Goal: Task Accomplishment & Management: Manage account settings

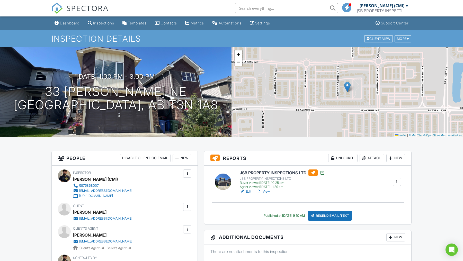
click at [72, 27] on link "Dashboard" at bounding box center [67, 24] width 29 height 10
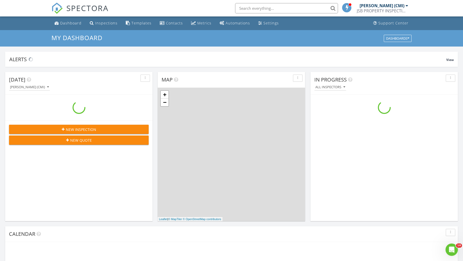
scroll to position [469, 463]
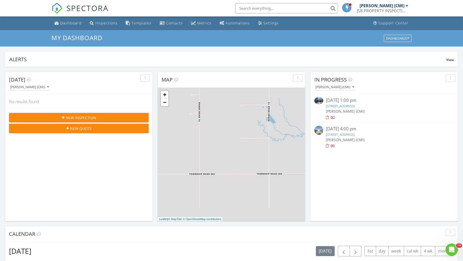
click at [370, 129] on div "08/27/25 4:00 pm" at bounding box center [384, 129] width 117 height 6
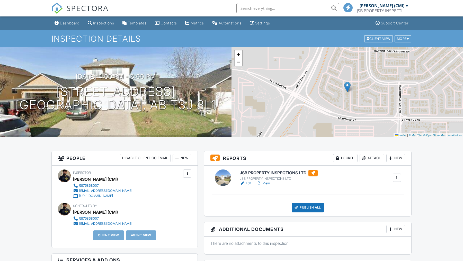
click at [270, 183] on link "View" at bounding box center [263, 183] width 13 height 5
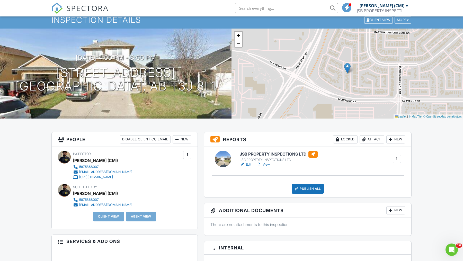
scroll to position [26, 0]
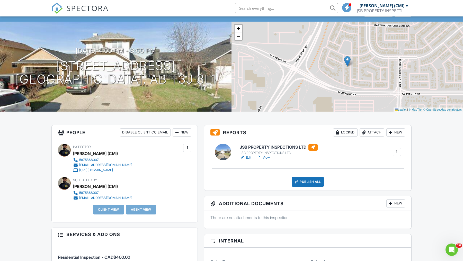
click at [249, 157] on link "Edit" at bounding box center [246, 157] width 12 height 5
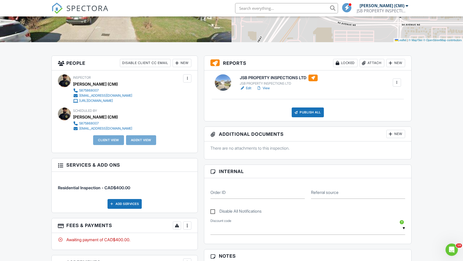
click at [266, 87] on link "View" at bounding box center [263, 88] width 13 height 5
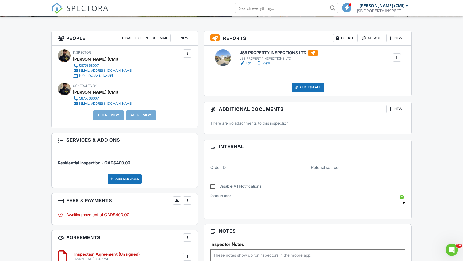
scroll to position [114, 0]
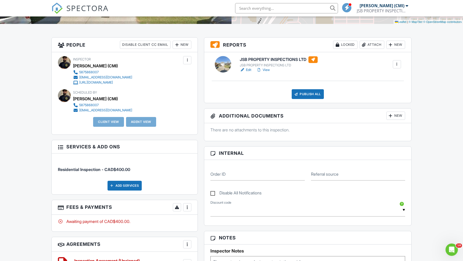
click at [187, 205] on div at bounding box center [187, 207] width 5 height 5
click at [200, 259] on div "Paid In Full" at bounding box center [214, 262] width 50 height 6
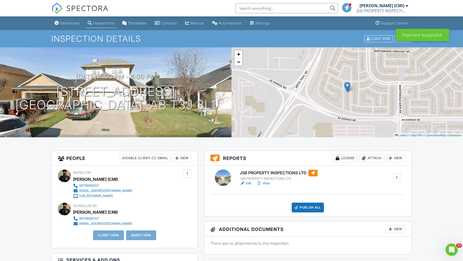
click at [269, 185] on link "View" at bounding box center [263, 183] width 13 height 5
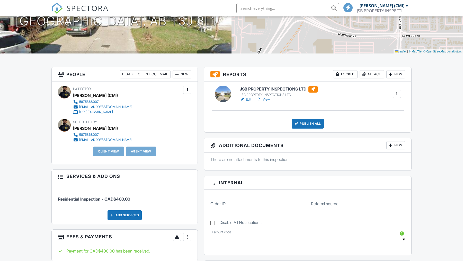
scroll to position [84, 0]
click at [184, 73] on div "New" at bounding box center [182, 74] width 19 height 8
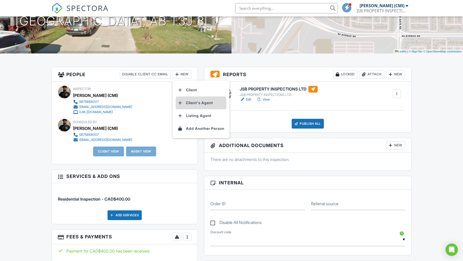
click at [193, 101] on li "Client's Agent" at bounding box center [201, 103] width 51 height 13
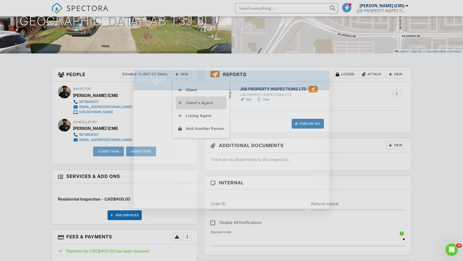
scroll to position [0, 0]
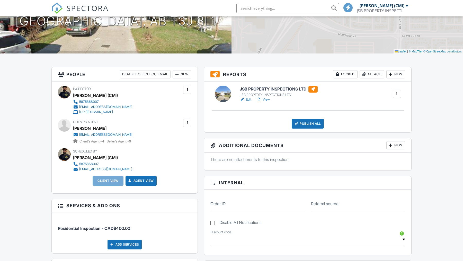
scroll to position [84, 0]
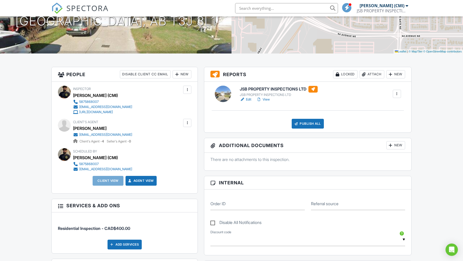
click at [298, 126] on div at bounding box center [296, 123] width 5 height 5
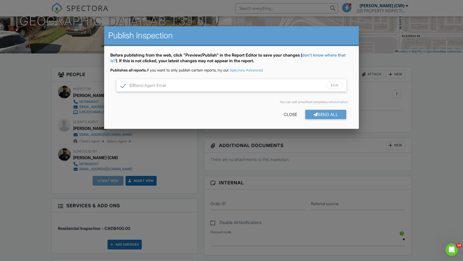
scroll to position [0, 0]
click at [316, 111] on div "Send All" at bounding box center [326, 114] width 41 height 9
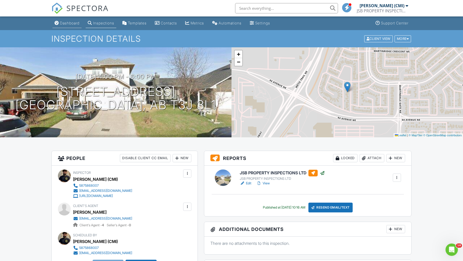
click at [65, 26] on link "Dashboard" at bounding box center [67, 24] width 29 height 10
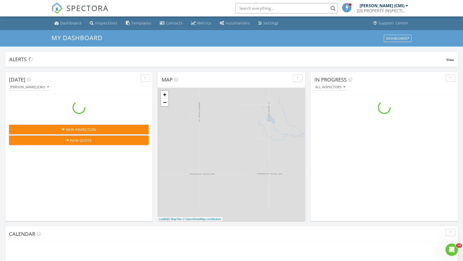
scroll to position [469, 463]
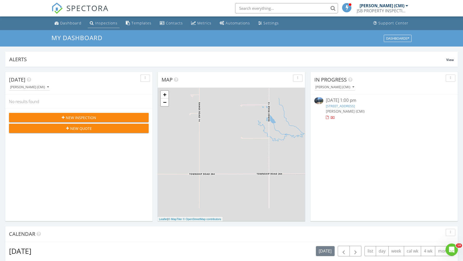
click at [117, 23] on link "Inspections" at bounding box center [104, 24] width 32 height 10
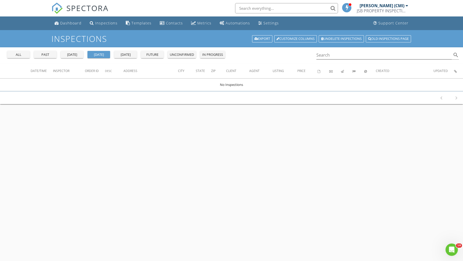
click at [73, 50] on div "all past [DATE] [DATE] [DATE] future unconfirmed in progress" at bounding box center [116, 53] width 222 height 12
click at [74, 55] on div "[DATE]" at bounding box center [72, 54] width 19 height 5
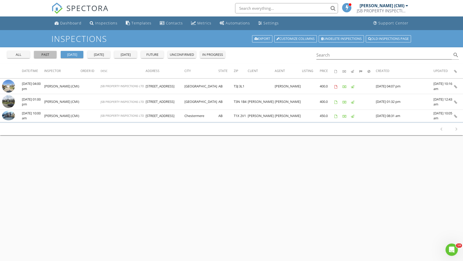
click at [49, 56] on div "past" at bounding box center [45, 54] width 19 height 5
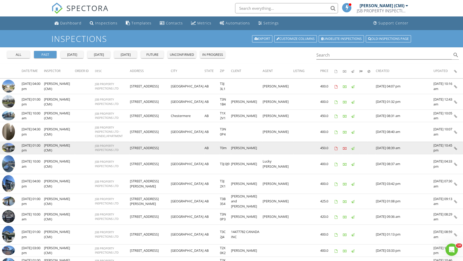
click at [10, 148] on img at bounding box center [8, 148] width 13 height 10
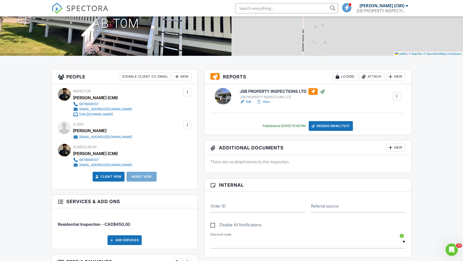
scroll to position [63, 0]
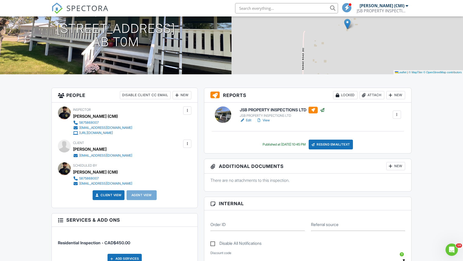
click at [182, 96] on div "New" at bounding box center [182, 95] width 19 height 8
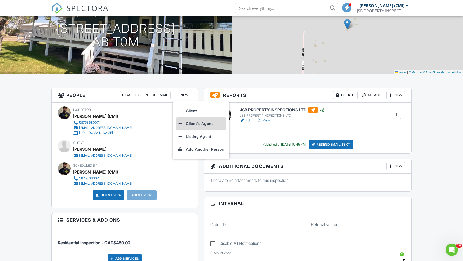
click at [187, 122] on li "Client's Agent" at bounding box center [201, 123] width 51 height 13
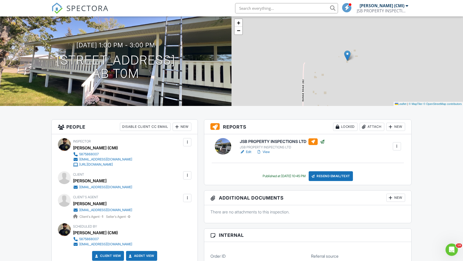
click at [329, 175] on div "Resend Email/Text" at bounding box center [331, 176] width 44 height 10
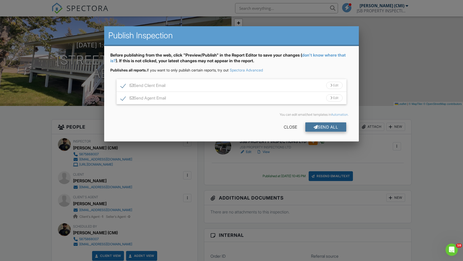
click at [325, 127] on div "Send All" at bounding box center [326, 127] width 41 height 9
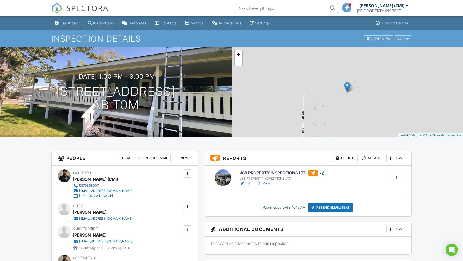
click at [64, 21] on div "Dashboard" at bounding box center [70, 23] width 20 height 4
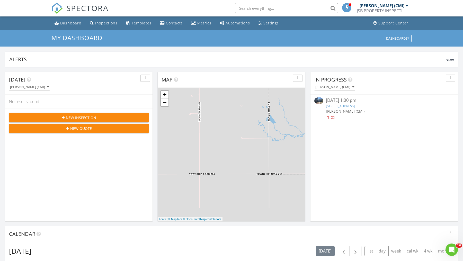
click at [83, 117] on span "New Inspection" at bounding box center [81, 117] width 30 height 5
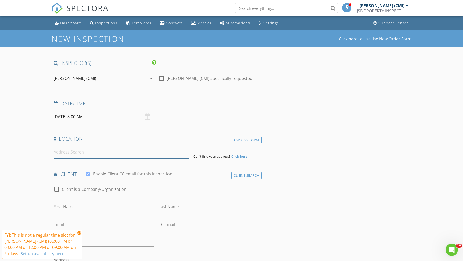
click at [97, 150] on input at bounding box center [122, 152] width 136 height 13
click at [94, 152] on input at bounding box center [122, 152] width 136 height 13
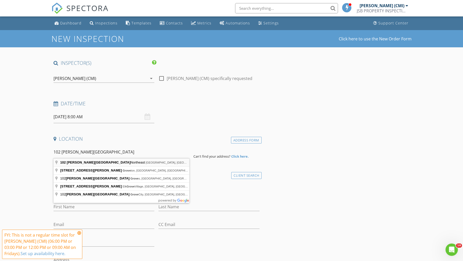
type input "[STREET_ADDRESS][PERSON_NAME]"
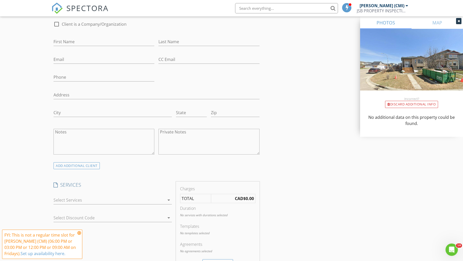
scroll to position [287, 0]
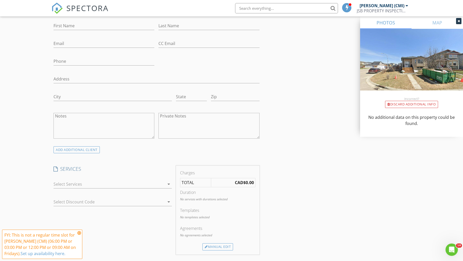
click at [125, 188] on div at bounding box center [109, 184] width 111 height 8
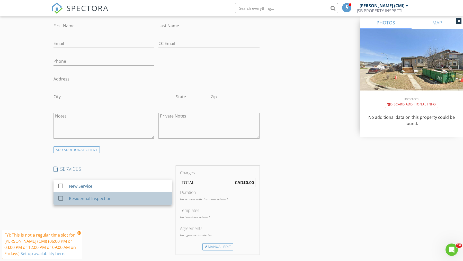
click at [100, 200] on div "Residential Inspection" at bounding box center [90, 199] width 43 height 6
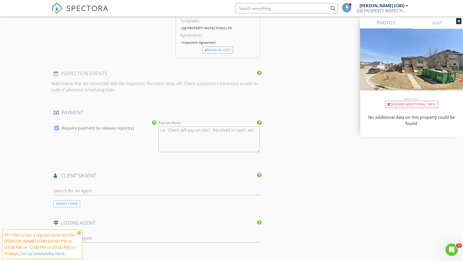
scroll to position [520, 0]
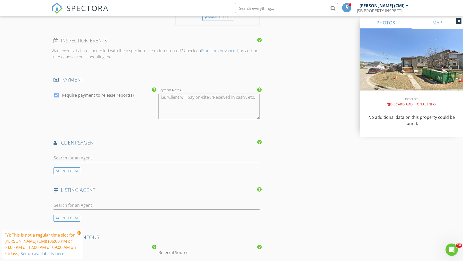
click at [80, 233] on icon at bounding box center [79, 233] width 4 height 4
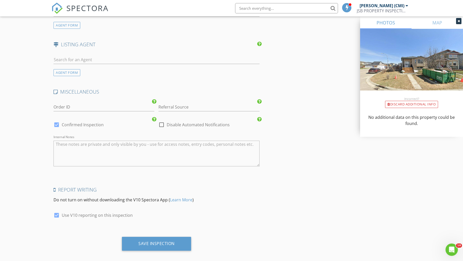
scroll to position [673, 0]
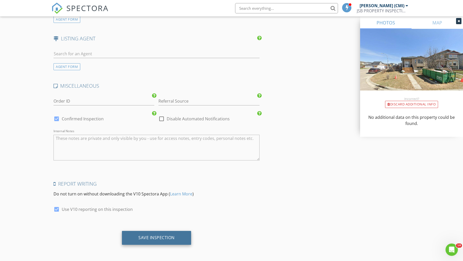
click at [150, 234] on div "Save Inspection" at bounding box center [156, 238] width 69 height 14
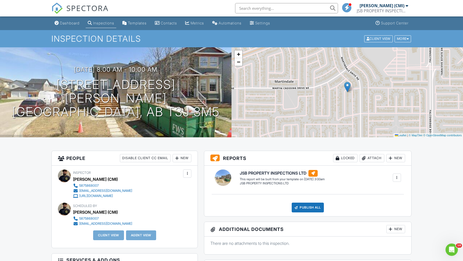
click at [65, 20] on link "Dashboard" at bounding box center [67, 24] width 29 height 10
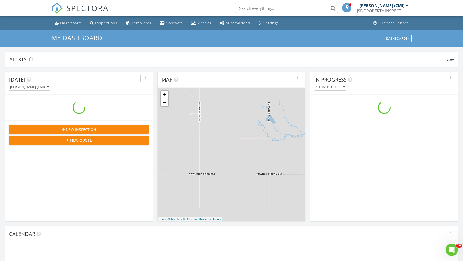
scroll to position [469, 463]
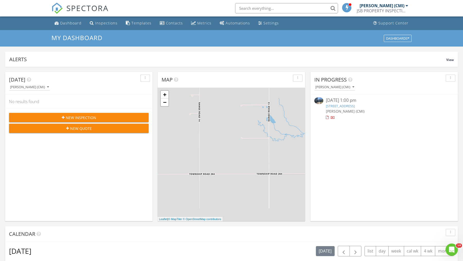
click at [274, 11] on input "text" at bounding box center [286, 8] width 103 height 10
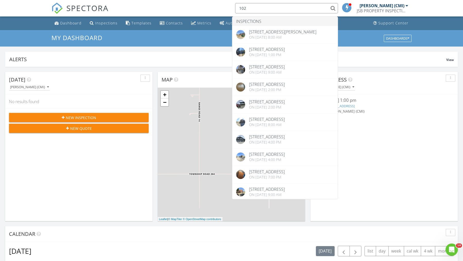
type input "[object Object]"
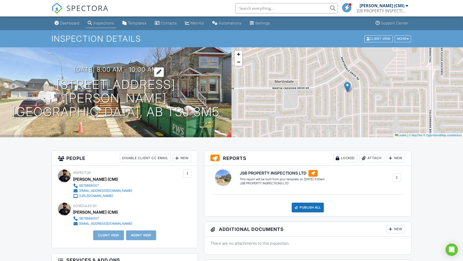
click at [94, 73] on h3 "2025/08/29 8:00 am - 10:00 am" at bounding box center [115, 69] width 83 height 7
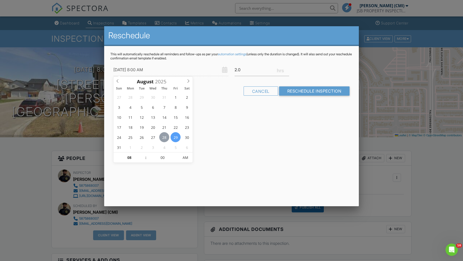
type input "[DATE] 8:00 AM"
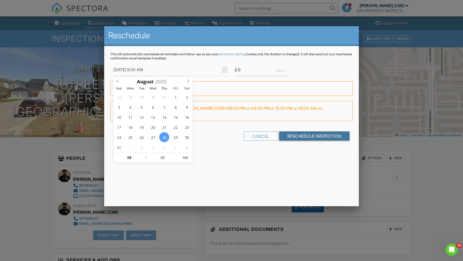
click at [290, 136] on input "Reschedule Inspection" at bounding box center [314, 136] width 71 height 9
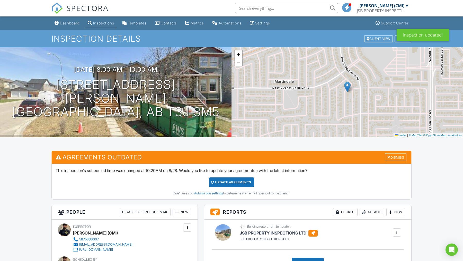
click at [219, 183] on div "Update Agreements" at bounding box center [231, 183] width 45 height 10
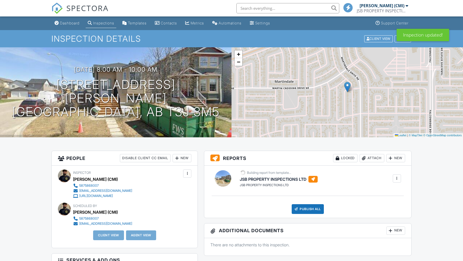
click at [63, 23] on div "Dashboard" at bounding box center [70, 23] width 20 height 4
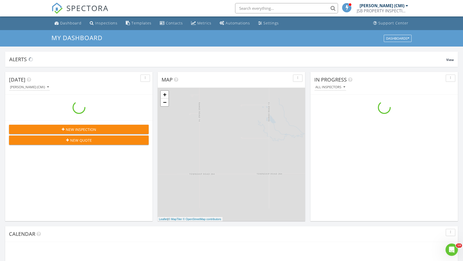
scroll to position [469, 463]
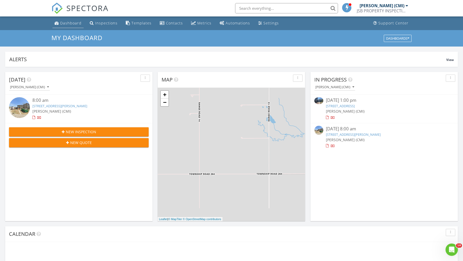
click at [68, 24] on div "Dashboard" at bounding box center [70, 23] width 21 height 5
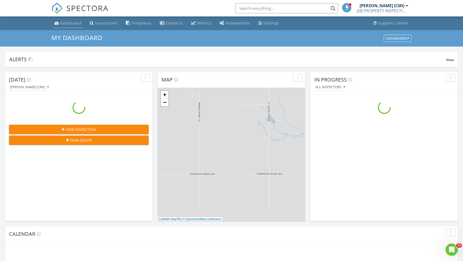
scroll to position [469, 463]
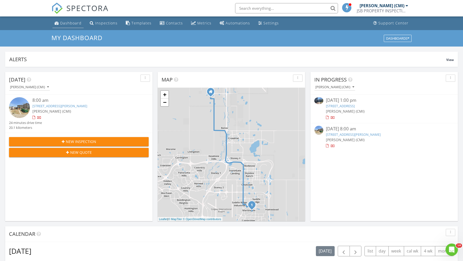
click at [64, 21] on div "Dashboard" at bounding box center [70, 23] width 21 height 5
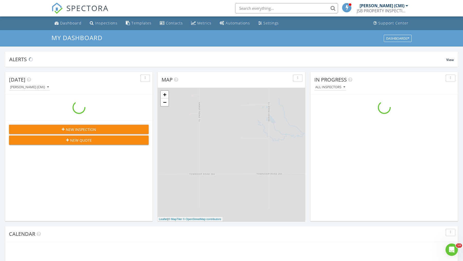
scroll to position [469, 463]
